Goal: Navigation & Orientation: Find specific page/section

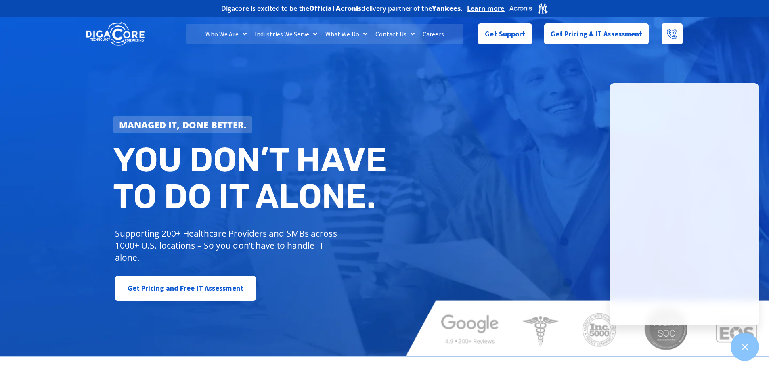
click at [547, 9] on img at bounding box center [529, 8] width 40 height 12
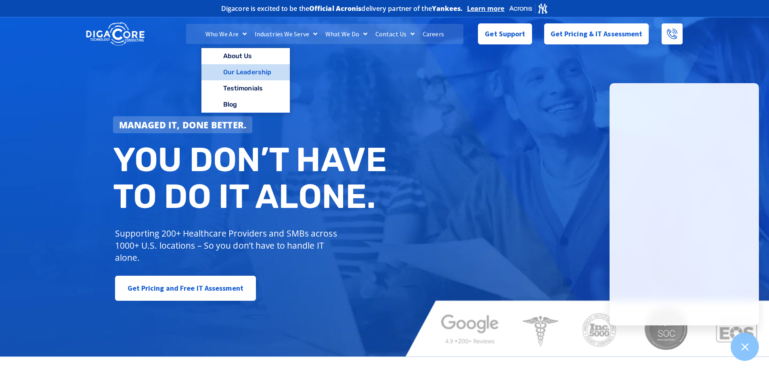
click at [245, 70] on link "Our Leadership" at bounding box center [245, 72] width 88 height 16
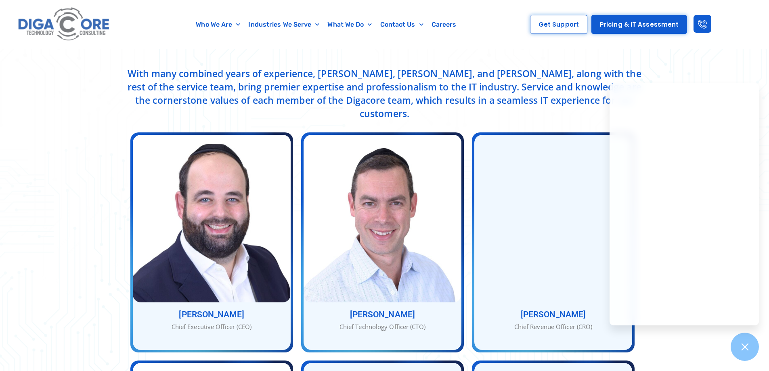
scroll to position [240, 0]
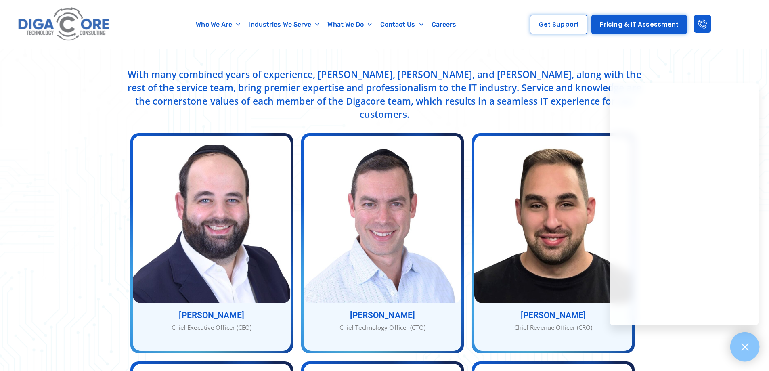
click at [744, 349] on icon at bounding box center [744, 346] width 10 height 10
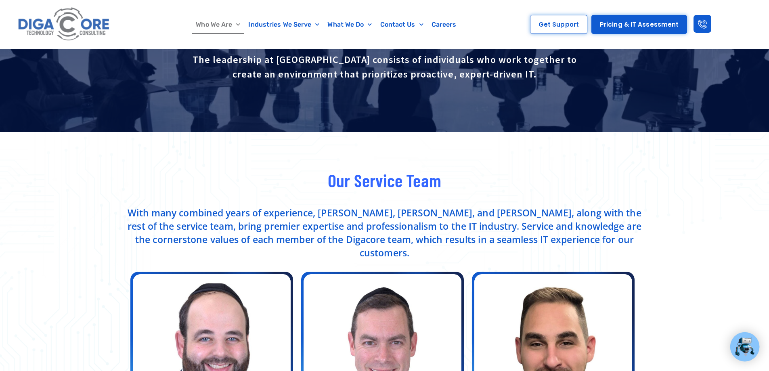
scroll to position [81, 0]
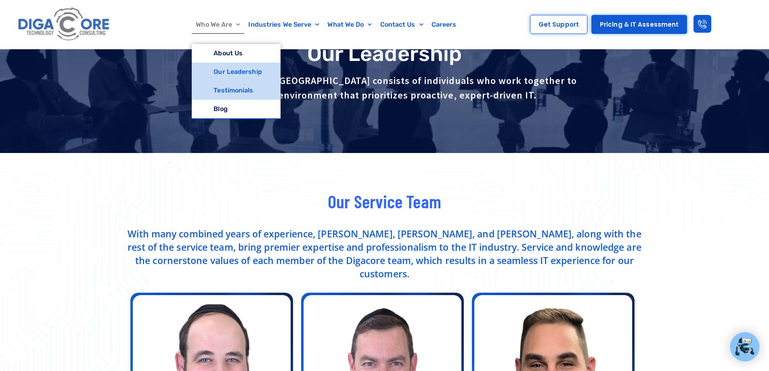
click at [243, 94] on link "Testimonials" at bounding box center [236, 90] width 88 height 19
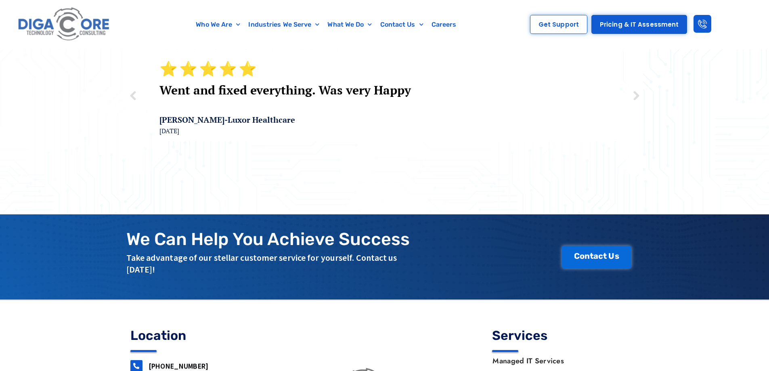
scroll to position [360, 0]
